Goal: Check status: Check status

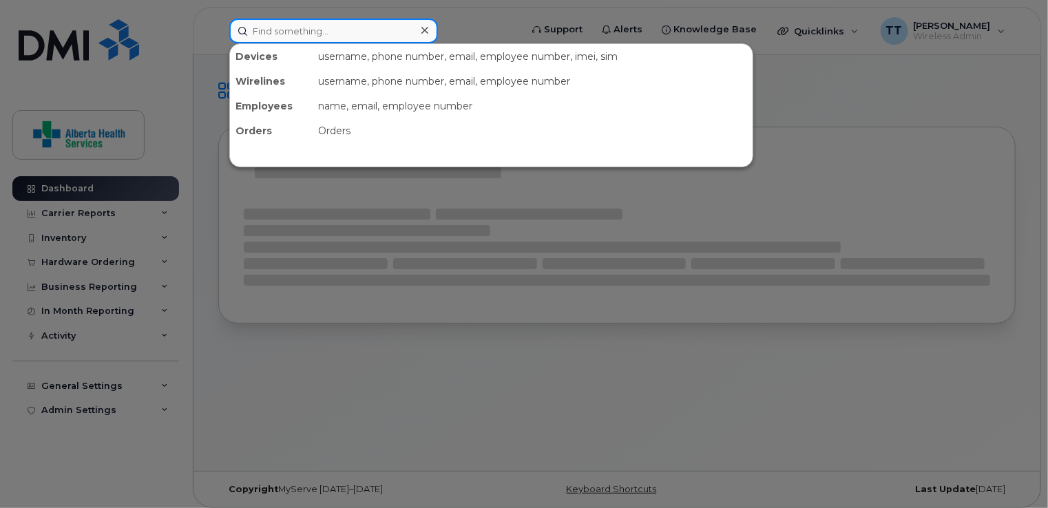
paste input "4033699474"
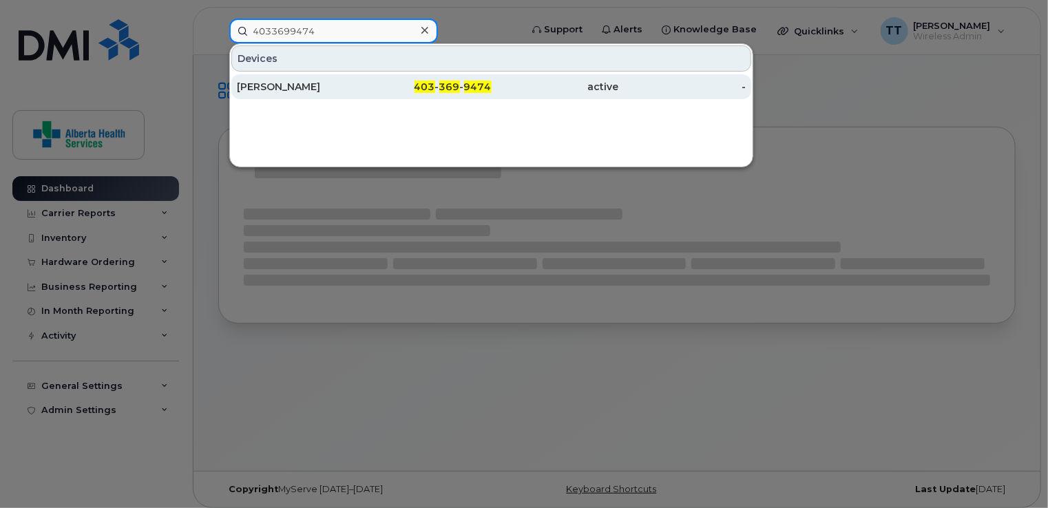
type input "4033699474"
click at [269, 88] on div "[PERSON_NAME]" at bounding box center [300, 87] width 127 height 14
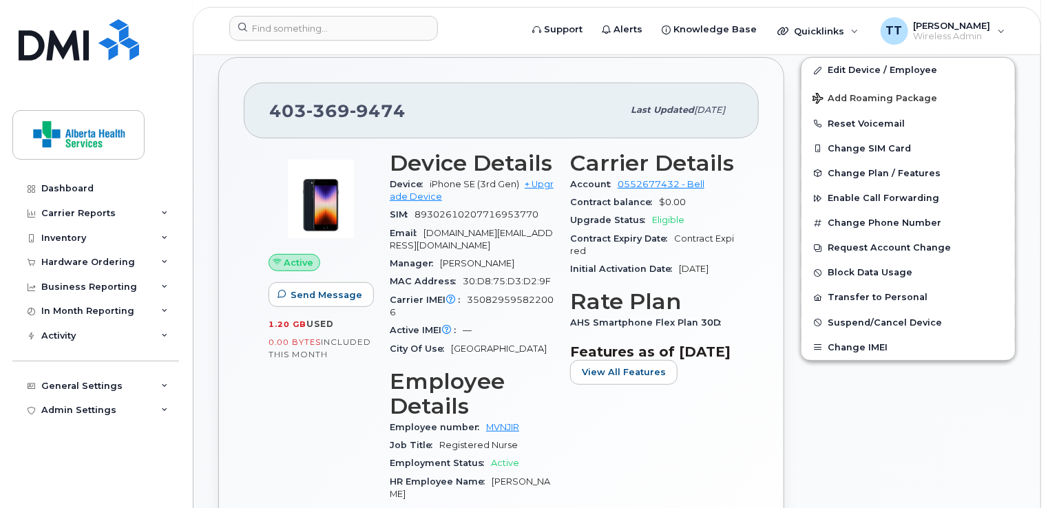
scroll to position [207, 0]
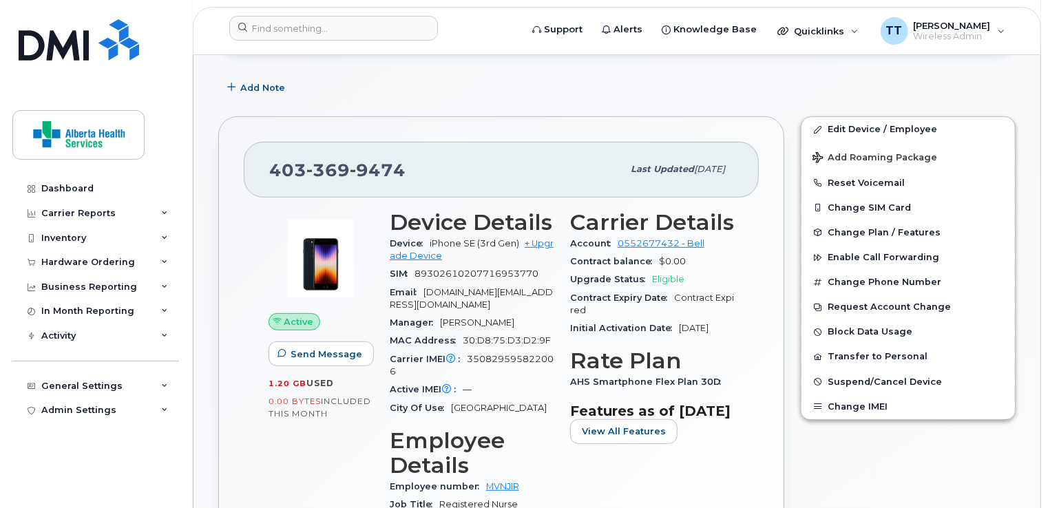
click at [936, 80] on div "Add Note" at bounding box center [616, 87] width 797 height 25
click at [774, 84] on div "Add Note" at bounding box center [616, 87] width 797 height 25
click at [774, 79] on div "Add Note" at bounding box center [616, 87] width 797 height 25
click at [981, 27] on span "[PERSON_NAME]" at bounding box center [952, 25] width 77 height 11
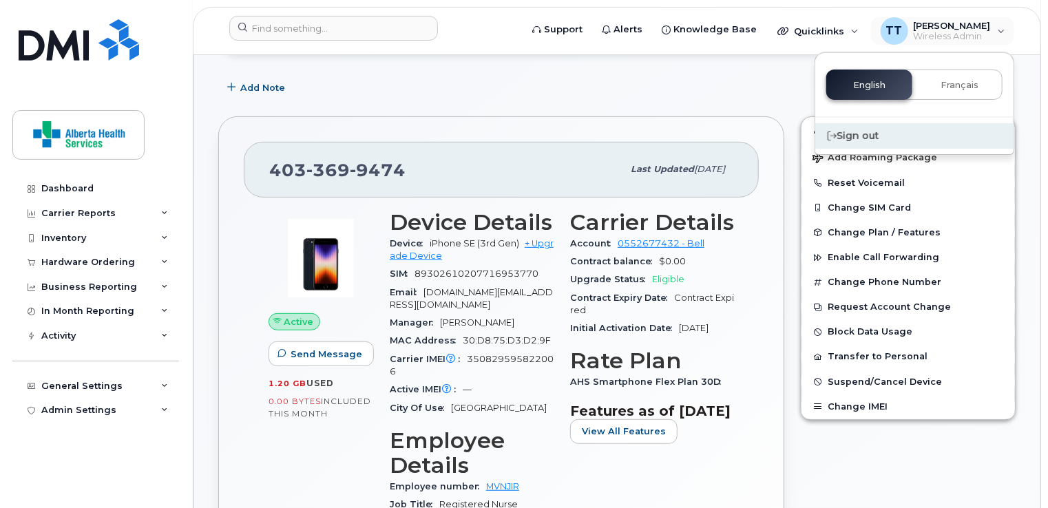
click at [846, 134] on div "Sign out" at bounding box center [914, 135] width 198 height 25
